Goal: Information Seeking & Learning: Understand process/instructions

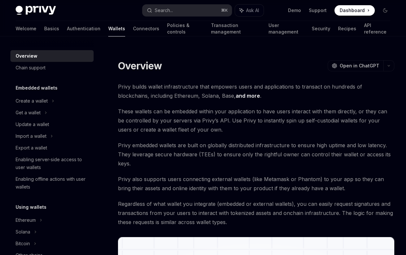
click at [348, 14] on span at bounding box center [354, 10] width 40 height 10
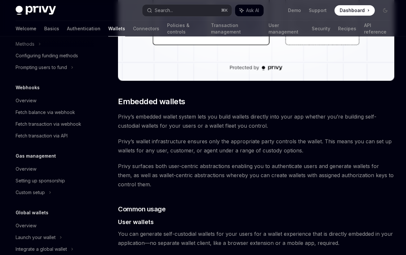
scroll to position [304, 0]
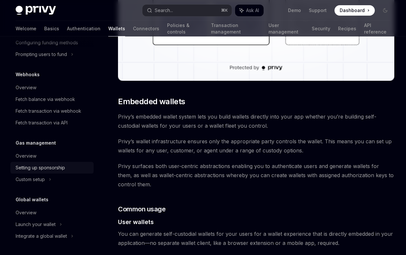
click at [39, 166] on div "Setting up sponsorship" at bounding box center [40, 168] width 49 height 8
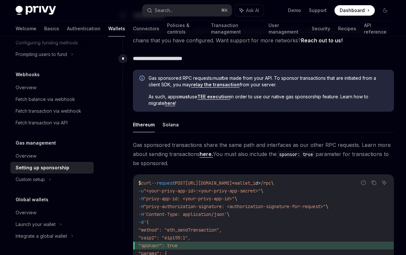
scroll to position [347, 0]
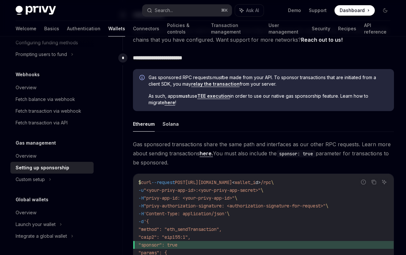
click at [194, 59] on p "**********" at bounding box center [263, 57] width 261 height 9
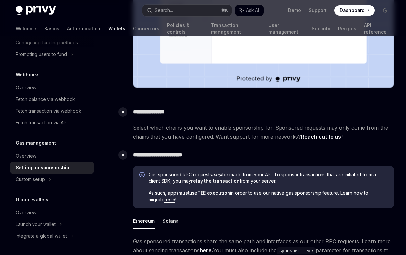
scroll to position [345, 0]
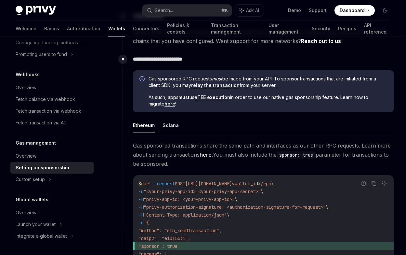
click at [198, 60] on p "**********" at bounding box center [263, 59] width 261 height 9
click at [209, 98] on link "TEE execution" at bounding box center [213, 97] width 33 height 6
click at [190, 59] on p "**********" at bounding box center [263, 59] width 261 height 9
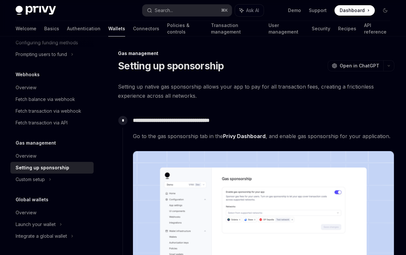
scroll to position [29, 0]
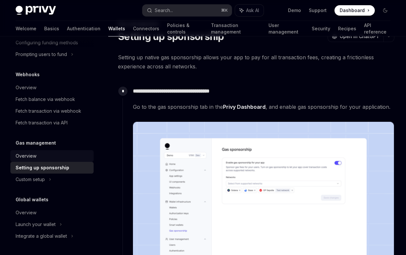
click at [58, 158] on div "Overview" at bounding box center [53, 156] width 74 height 8
type textarea "*"
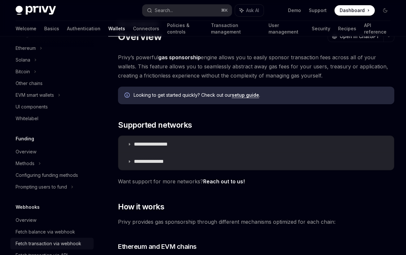
scroll to position [166, 0]
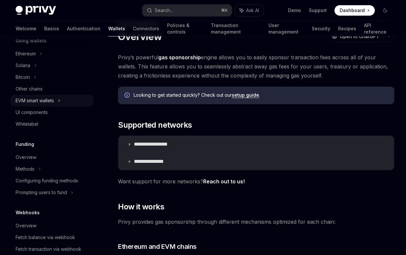
click at [53, 103] on div "EVM smart wallets" at bounding box center [35, 101] width 38 height 8
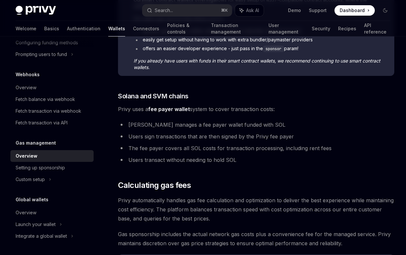
scroll to position [372, 0]
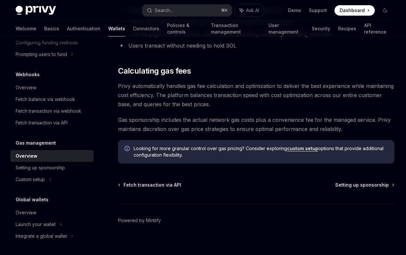
scroll to position [490, 0]
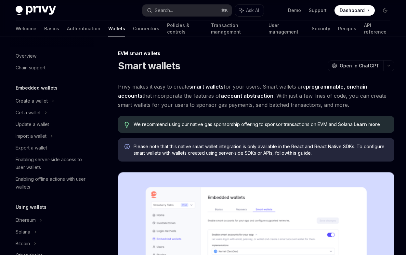
scroll to position [133, 0]
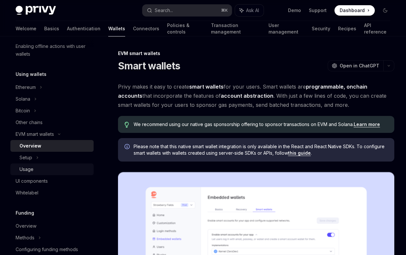
click at [35, 170] on div "Usage" at bounding box center [55, 169] width 70 height 8
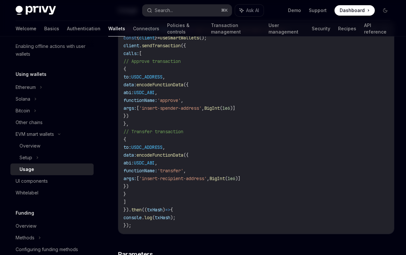
scroll to position [1430, 0]
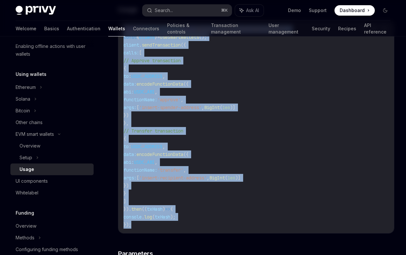
drag, startPoint x: 138, startPoint y: 240, endPoint x: 122, endPoint y: 45, distance: 195.4
click at [122, 45] on div "import { useSmartWallets } from '@privy-io/react-auth/smart-wallets' ; const { …" at bounding box center [256, 127] width 276 height 212
copy code "import { useSmartWallets } from '@privy-io/react-auth/smart-wallets' ; const { …"
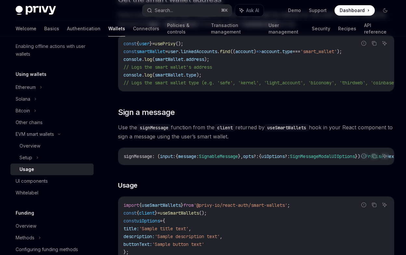
scroll to position [0, 0]
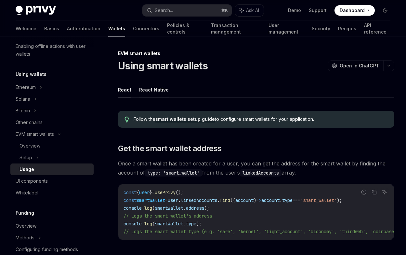
click at [154, 91] on button "React Native" at bounding box center [154, 89] width 30 height 15
type textarea "*"
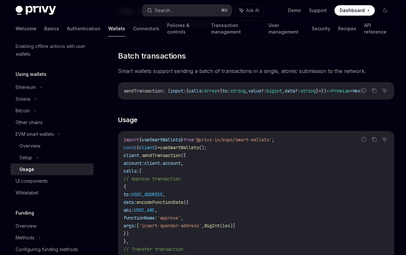
scroll to position [1105, 0]
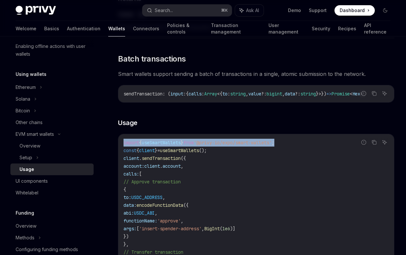
drag, startPoint x: 291, startPoint y: 146, endPoint x: 108, endPoint y: 146, distance: 183.0
copy span "import { useSmartWallets } from '@privy-io/expo/smart-wallets' ;"
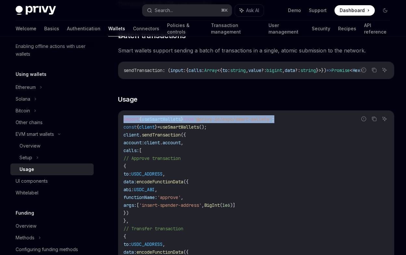
scroll to position [1133, 0]
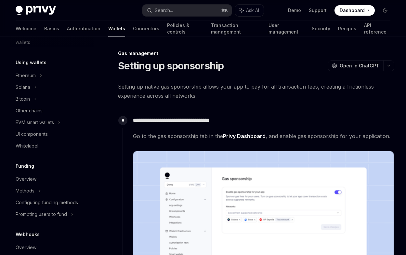
scroll to position [89, 0]
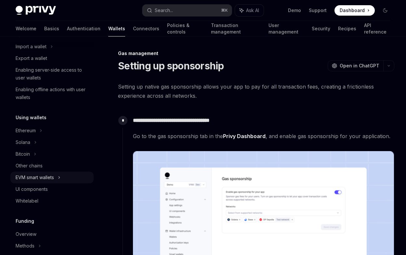
click at [54, 180] on div "EVM smart wallets" at bounding box center [35, 177] width 38 height 8
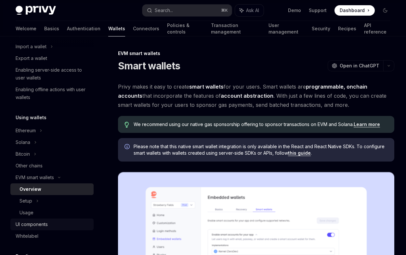
scroll to position [112, 0]
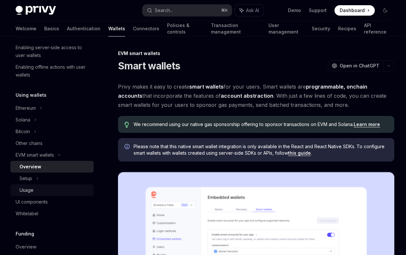
click at [31, 188] on div "Usage" at bounding box center [27, 190] width 14 height 8
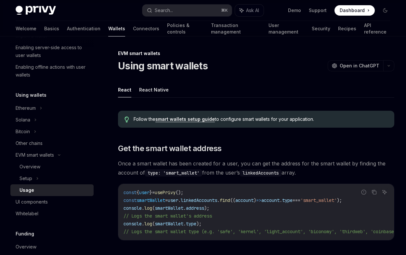
scroll to position [1, 0]
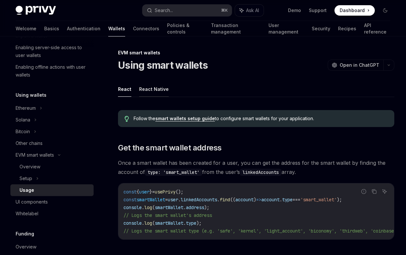
click at [164, 91] on button "React Native" at bounding box center [154, 88] width 30 height 15
type textarea "*"
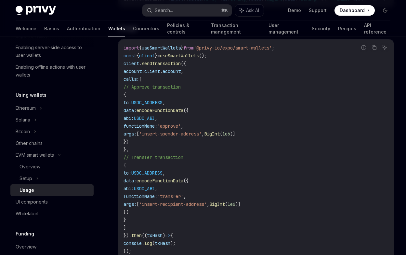
scroll to position [1195, 0]
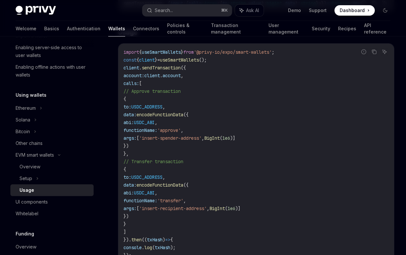
click at [163, 110] on span "USDC_ADDRESS" at bounding box center [146, 107] width 31 height 6
click at [174, 94] on span "// Approve transaction" at bounding box center [152, 91] width 57 height 6
click at [205, 81] on code "import { useSmartWallets } from '@privy-io/expo/smart-wallets' ; const { client…" at bounding box center [256, 153] width 265 height 211
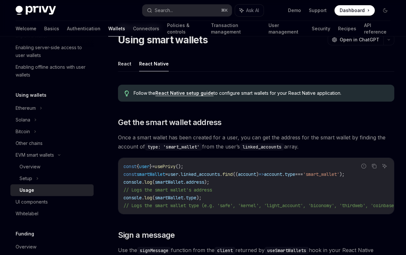
scroll to position [32, 0]
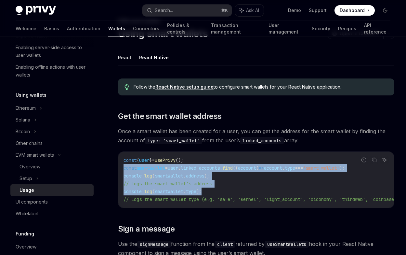
drag, startPoint x: 207, startPoint y: 190, endPoint x: 120, endPoint y: 167, distance: 89.7
click at [120, 167] on div "const { user } = usePrivy (); const smartWallet = user . linked_accounts . find…" at bounding box center [256, 179] width 276 height 56
copy code "const smartWallet = user . linked_accounts . find (( account ) => account . typ…"
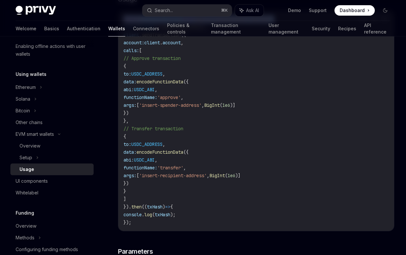
scroll to position [1227, 0]
